Goal: Book appointment/travel/reservation

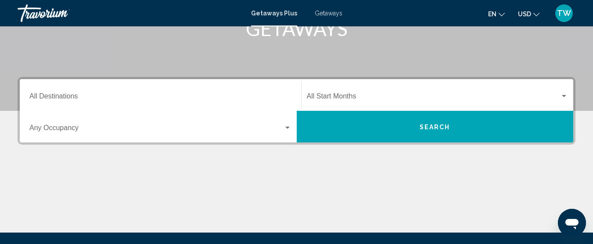
scroll to position [154, 0]
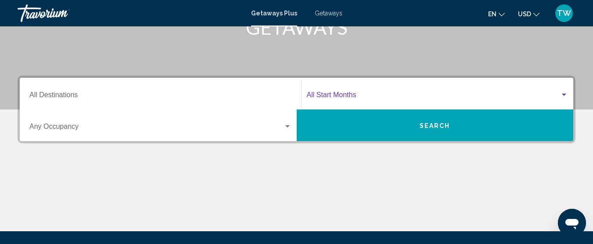
click at [564, 93] on div "Search widget" at bounding box center [564, 94] width 8 height 7
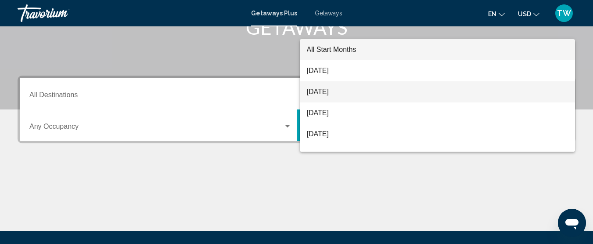
scroll to position [198, 0]
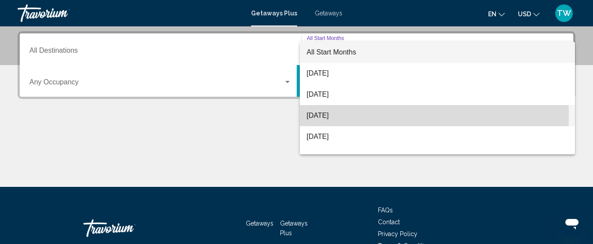
click at [319, 114] on span "[DATE]" at bounding box center [438, 115] width 262 height 21
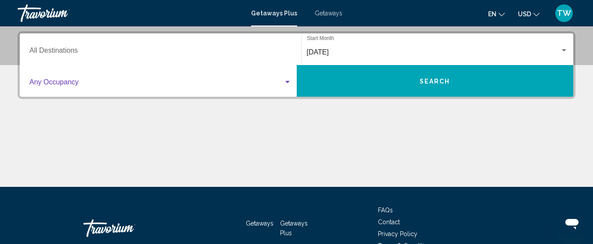
click at [287, 79] on div "Search widget" at bounding box center [288, 82] width 8 height 7
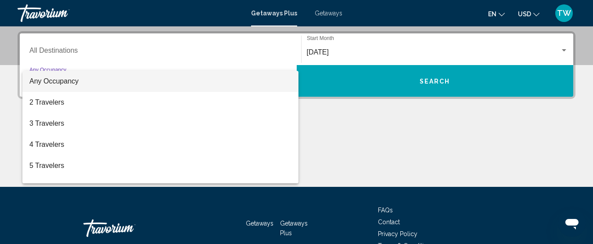
scroll to position [201, 0]
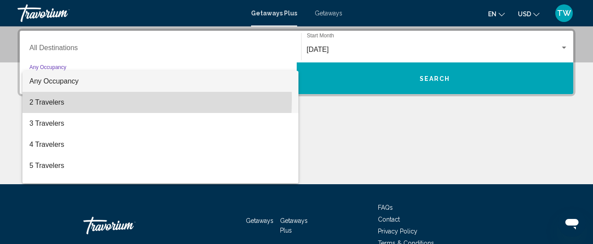
click at [50, 99] on span "2 Travelers" at bounding box center [160, 102] width 262 height 21
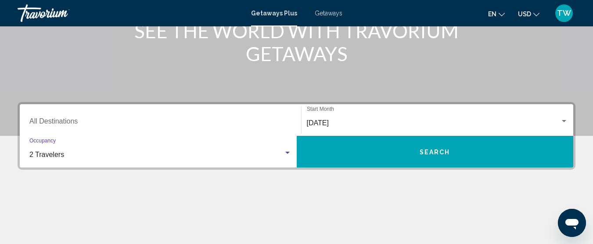
scroll to position [129, 0]
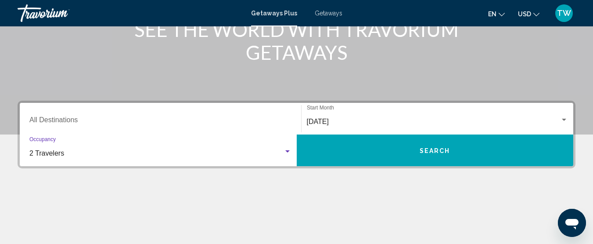
click at [440, 148] on span "Search" at bounding box center [435, 150] width 31 height 7
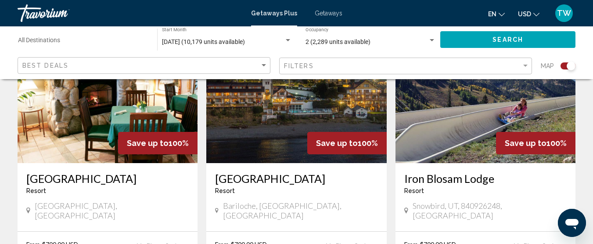
scroll to position [687, 0]
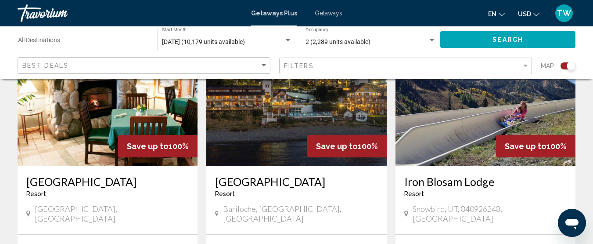
click at [59, 39] on input "Destination All Destinations" at bounding box center [83, 42] width 130 height 7
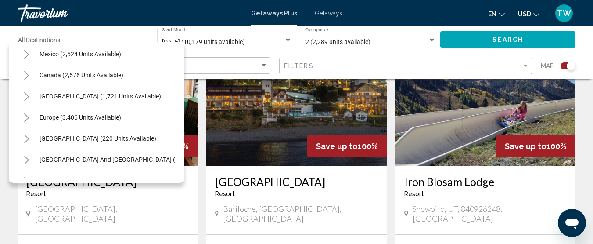
scroll to position [39, 0]
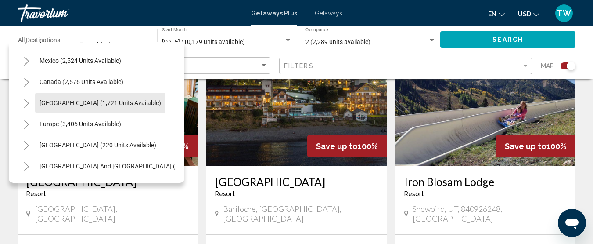
click at [89, 100] on span "[GEOGRAPHIC_DATA] (1,721 units available)" at bounding box center [100, 102] width 122 height 7
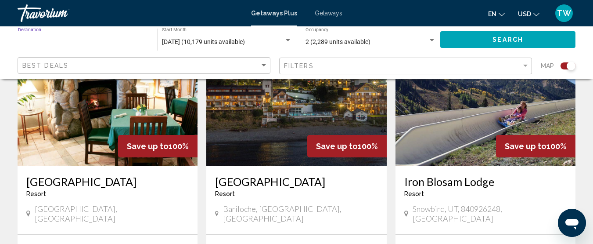
type input "**********"
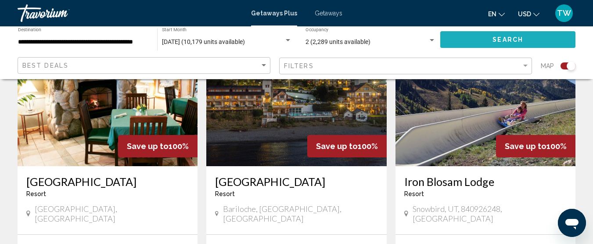
click at [488, 37] on button "Search" at bounding box center [507, 39] width 135 height 16
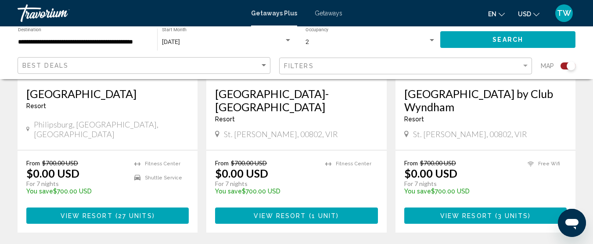
scroll to position [456, 0]
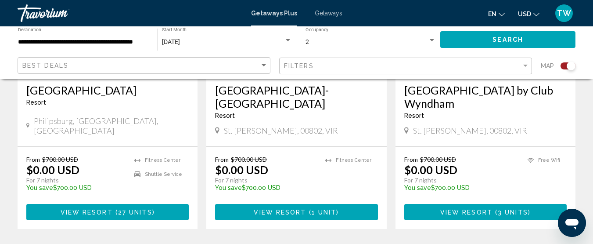
click at [290, 212] on span "View Resort" at bounding box center [280, 211] width 52 height 7
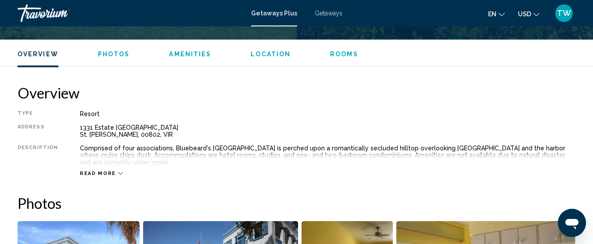
scroll to position [434, 0]
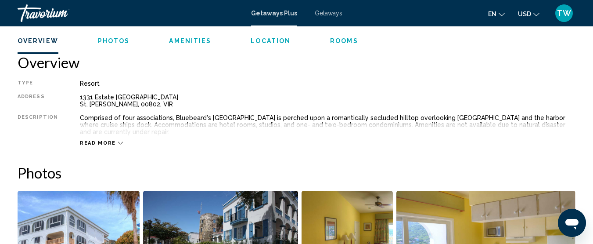
click at [113, 140] on div "Read more" at bounding box center [101, 143] width 43 height 6
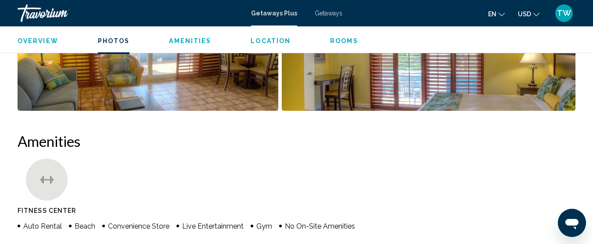
scroll to position [739, 0]
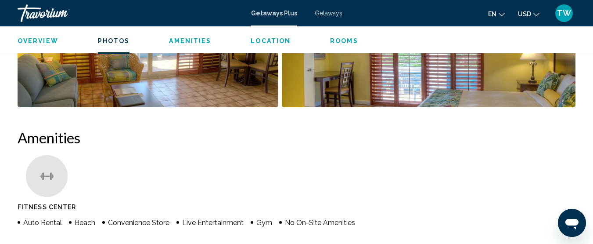
click at [258, 40] on span "Location" at bounding box center [271, 40] width 40 height 7
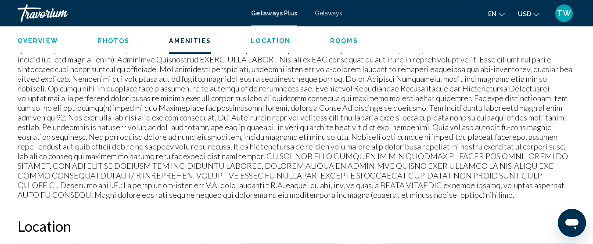
scroll to position [1166, 0]
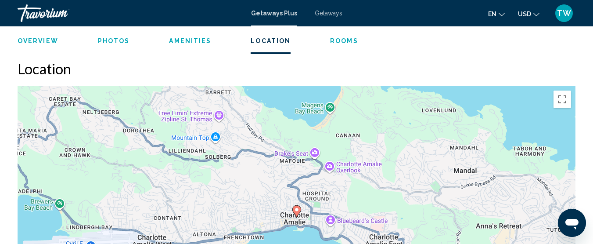
click at [339, 39] on span "Rooms" at bounding box center [344, 40] width 28 height 7
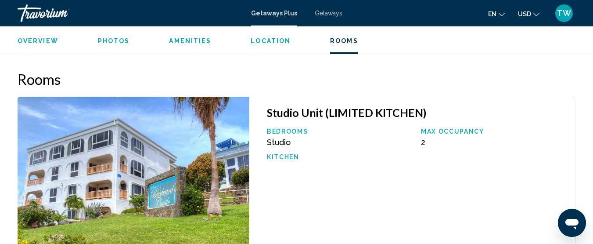
scroll to position [1473, 0]
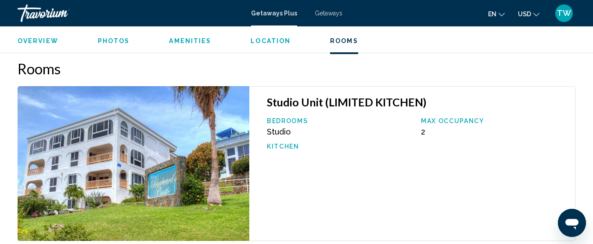
click at [110, 43] on span "Photos" at bounding box center [114, 40] width 32 height 7
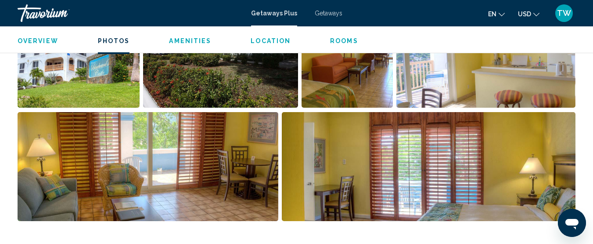
scroll to position [538, 0]
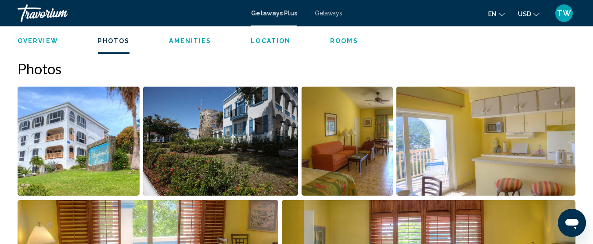
click at [37, 40] on span "Overview" at bounding box center [38, 40] width 41 height 7
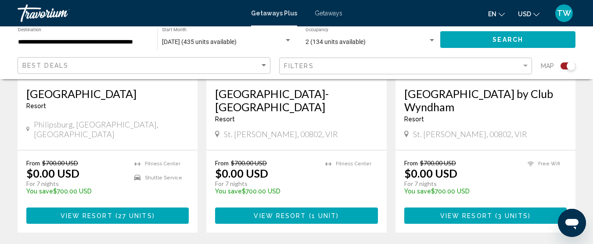
scroll to position [467, 0]
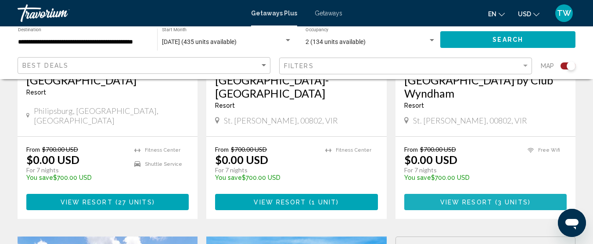
click at [478, 201] on span "View Resort" at bounding box center [466, 201] width 52 height 7
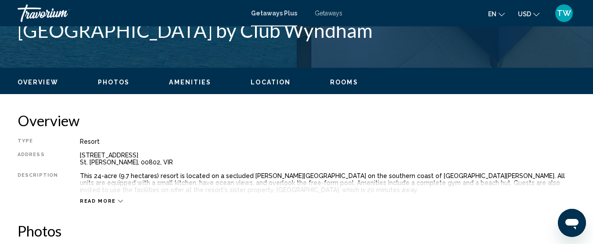
scroll to position [390, 0]
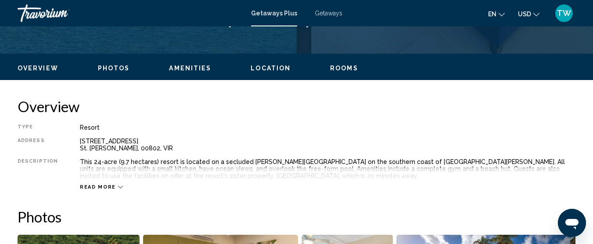
click at [111, 186] on div "Read more" at bounding box center [101, 187] width 43 height 6
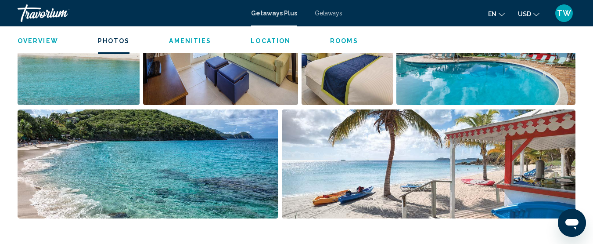
scroll to position [590, 0]
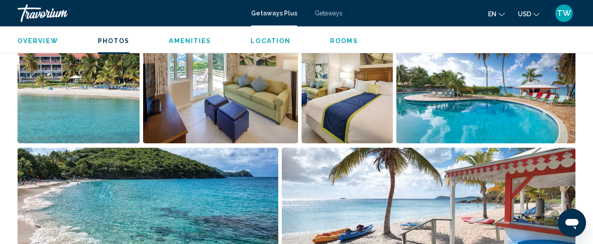
click at [192, 41] on span "Amenities" at bounding box center [190, 40] width 42 height 7
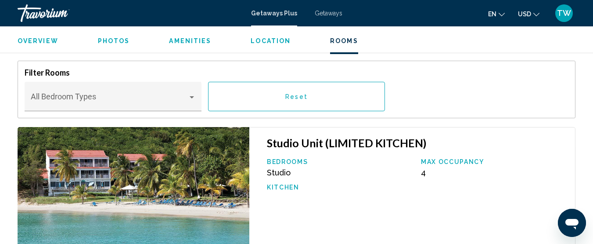
scroll to position [1521, 0]
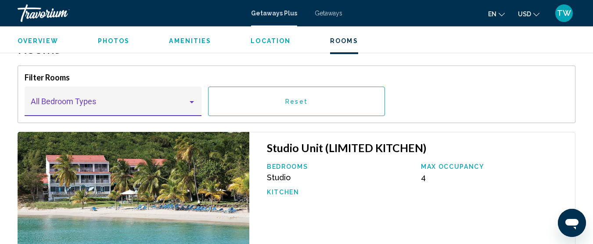
click at [191, 103] on div "Main content" at bounding box center [192, 102] width 4 height 2
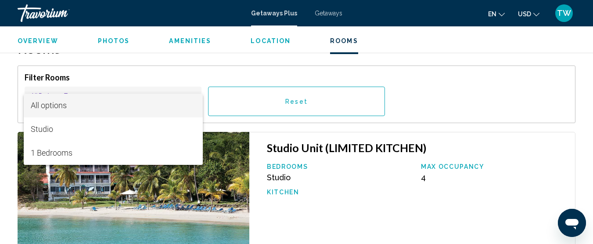
click at [111, 39] on div at bounding box center [296, 122] width 593 height 244
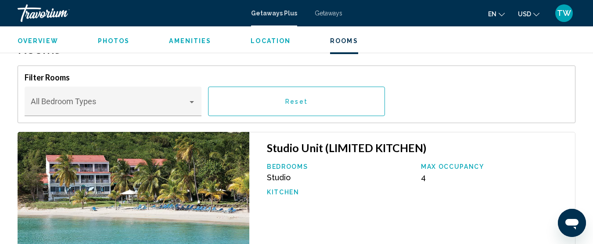
click at [115, 40] on span "Photos" at bounding box center [114, 40] width 32 height 7
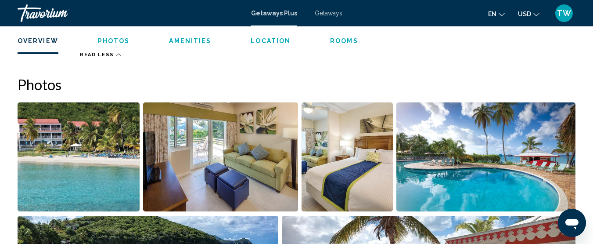
scroll to position [569, 0]
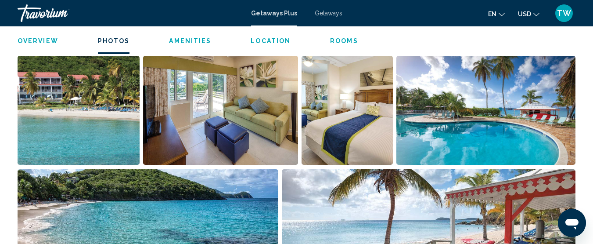
click at [39, 39] on span "Overview" at bounding box center [38, 40] width 41 height 7
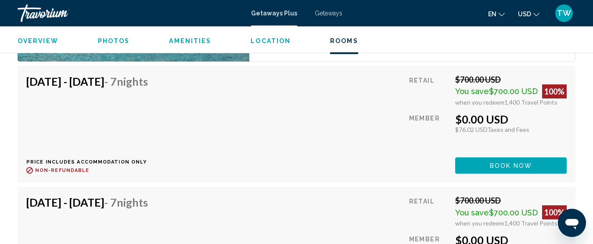
scroll to position [1751, 0]
